Goal: Find contact information: Find contact information

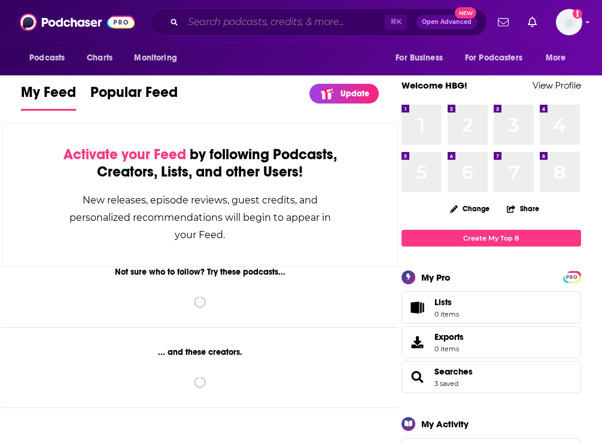
click at [234, 23] on input "Search podcasts, credits, & more..." at bounding box center [284, 22] width 202 height 19
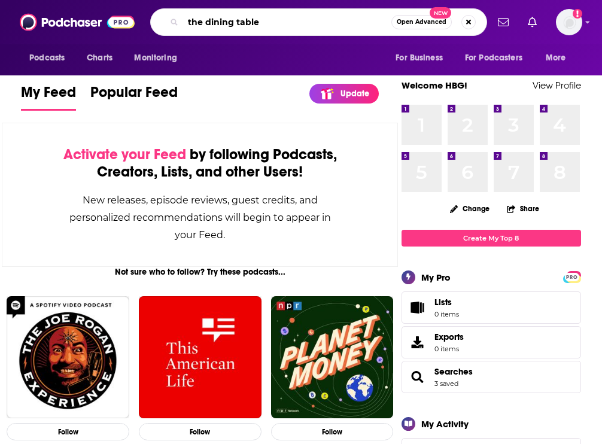
type input "the dining table"
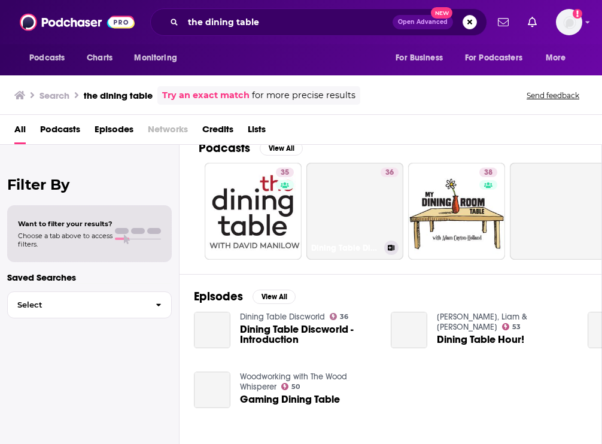
scroll to position [17, 0]
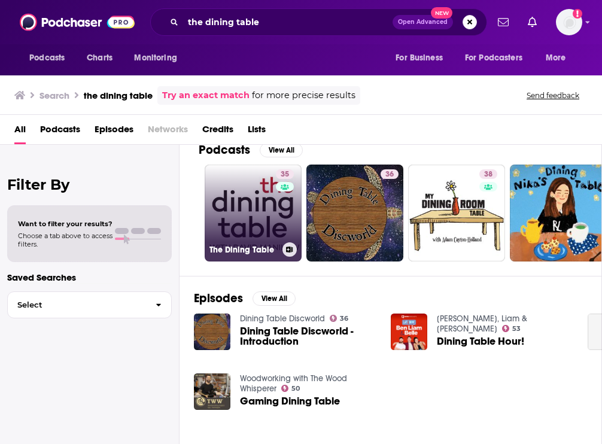
click at [279, 218] on div "35" at bounding box center [286, 205] width 21 height 73
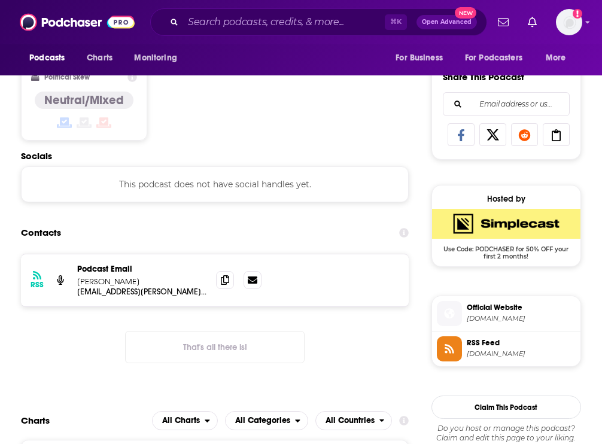
scroll to position [751, 0]
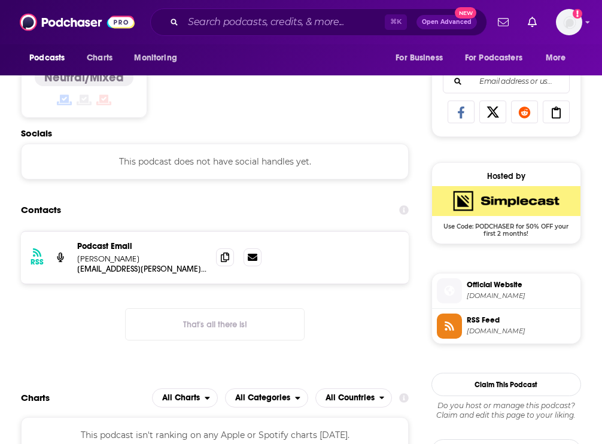
click at [145, 254] on div "Podcast Email [PERSON_NAME]" at bounding box center [141, 252] width 129 height 23
click at [139, 255] on p "[PERSON_NAME]" at bounding box center [141, 259] width 129 height 10
drag, startPoint x: 77, startPoint y: 270, endPoint x: 161, endPoint y: 271, distance: 84.3
click at [160, 271] on div "RSS Podcast Email [PERSON_NAME] [PERSON_NAME][EMAIL_ADDRESS][PERSON_NAME][DOMAI…" at bounding box center [214, 257] width 387 height 52
copy p "[EMAIL_ADDRESS][PERSON_NAME][DOMAIN_NAME]"
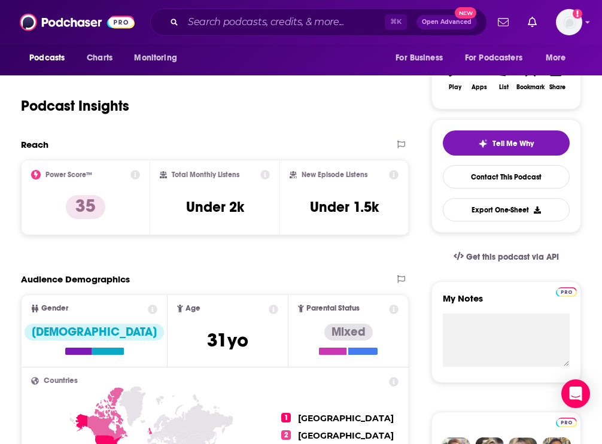
scroll to position [0, 0]
